Goal: Information Seeking & Learning: Learn about a topic

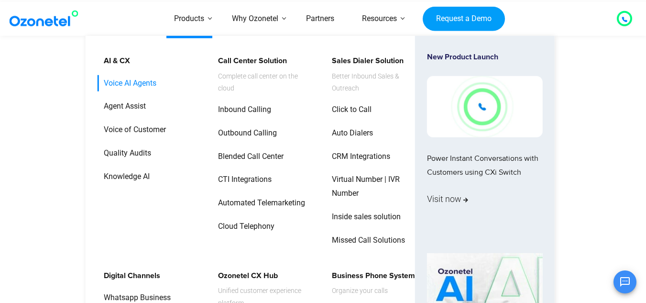
scroll to position [256, 0]
click at [136, 85] on link "Voice AI Agents" at bounding box center [128, 83] width 60 height 17
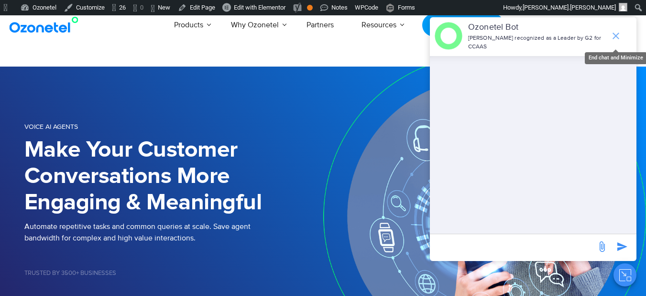
click at [618, 30] on icon "end chat or minimize" at bounding box center [616, 35] width 11 height 11
